Goal: Navigation & Orientation: Understand site structure

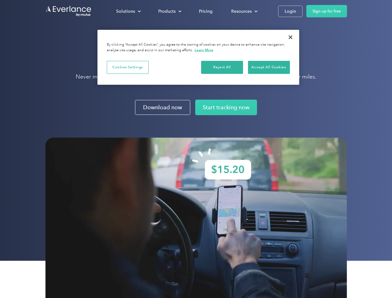
click at [196, 149] on img at bounding box center [196, 226] width 302 height 176
click at [128, 11] on div "Solutions" at bounding box center [125, 11] width 19 height 8
click at [169, 11] on div "Products" at bounding box center [166, 11] width 17 height 8
click at [244, 11] on div "Resources" at bounding box center [241, 11] width 21 height 8
click at [128, 67] on button "Cookies Settings" at bounding box center [128, 67] width 42 height 13
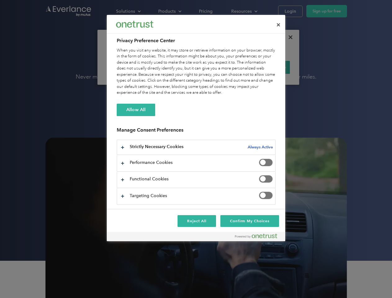
click at [222, 67] on div "When you visit any website, it may store or retrieve information on your browse…" at bounding box center [196, 72] width 159 height 48
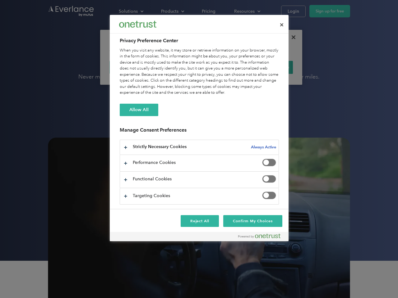
click at [269, 67] on div "When you visit any website, it may store or retrieve information on your browse…" at bounding box center [199, 72] width 159 height 48
click at [291, 37] on div at bounding box center [199, 149] width 398 height 298
